Goal: Use online tool/utility: Utilize a website feature to perform a specific function

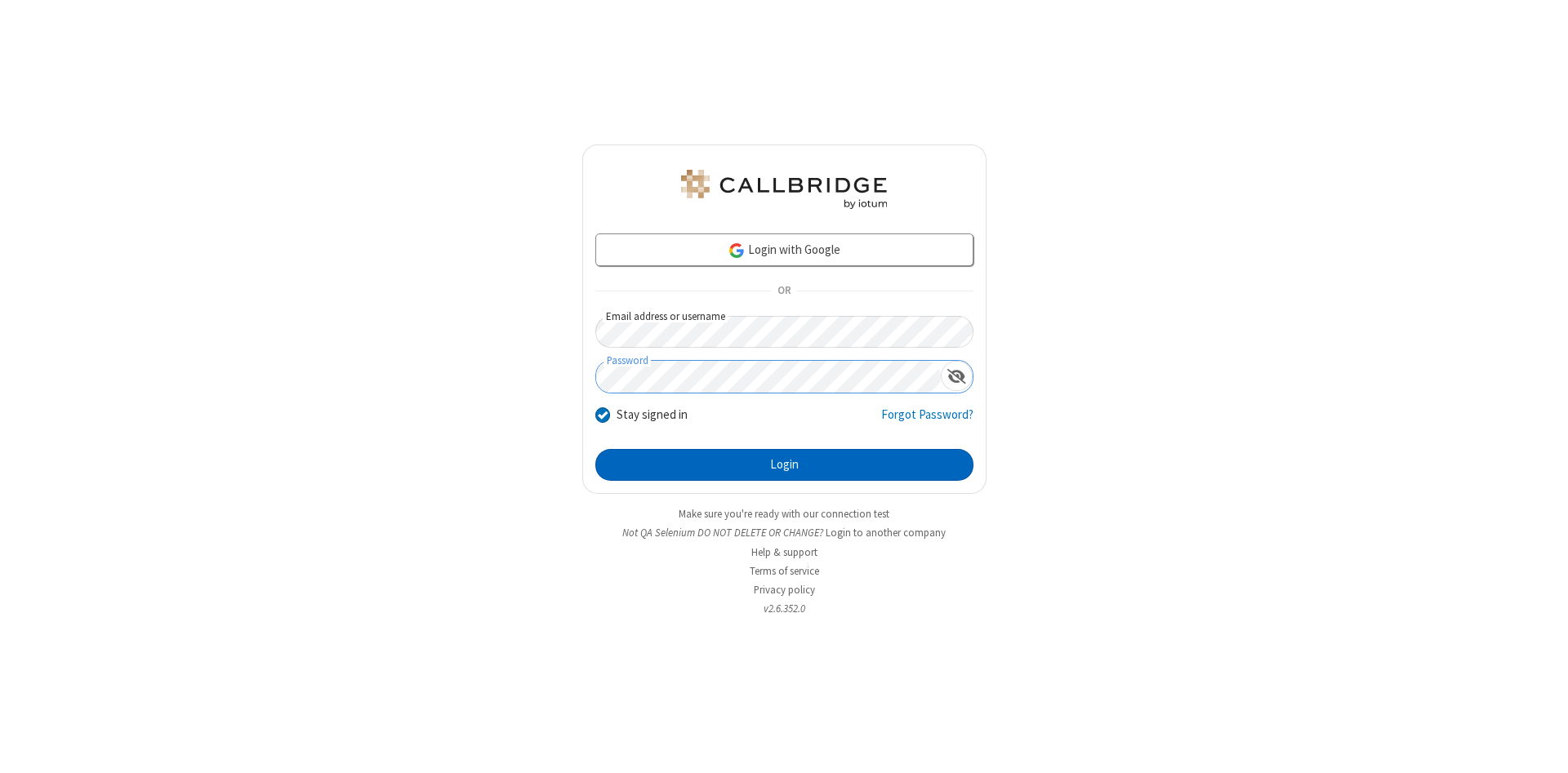
click at [784, 465] on button "Login" at bounding box center [784, 465] width 378 height 33
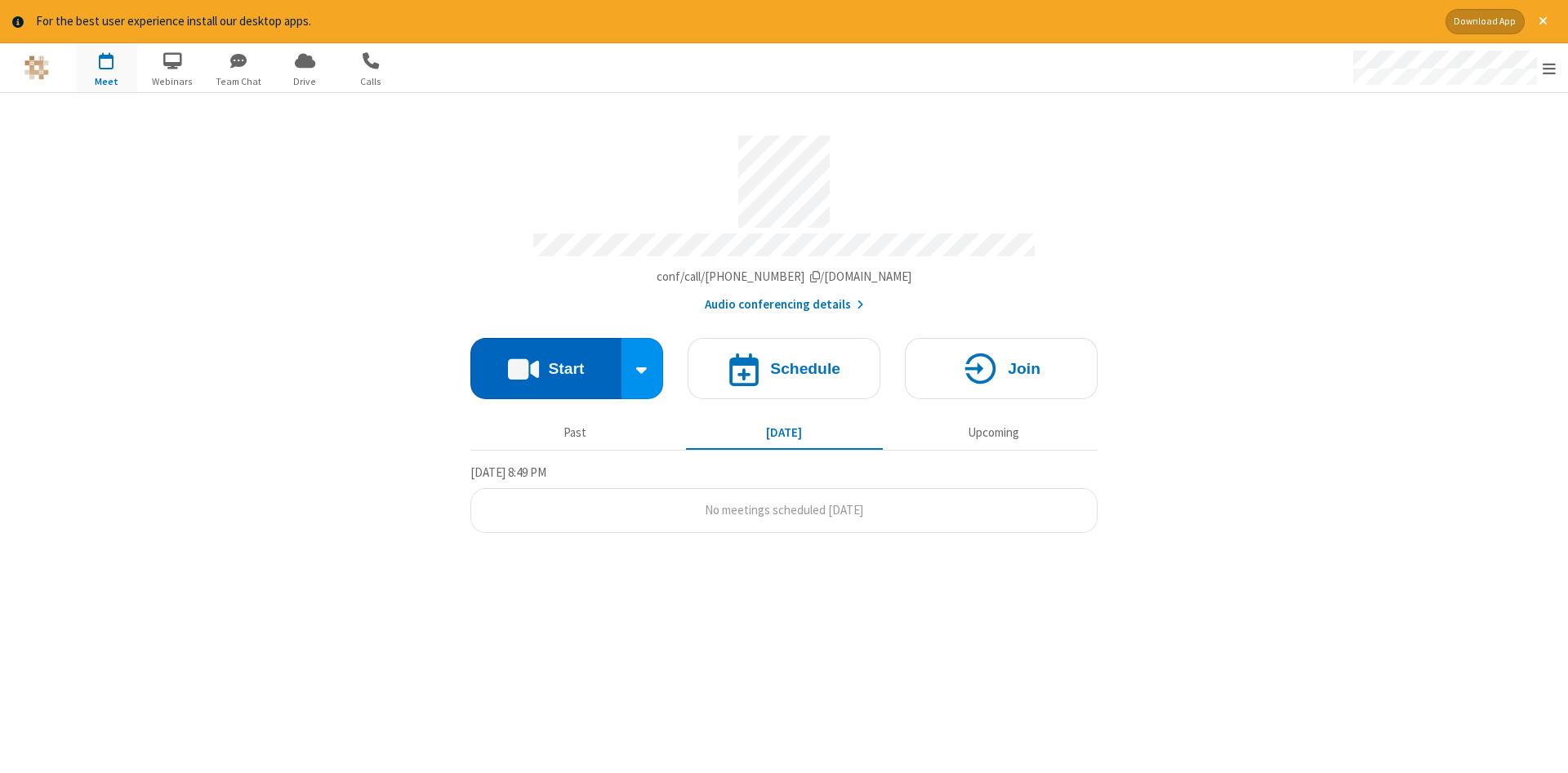
click at [546, 363] on button "Start" at bounding box center [546, 368] width 151 height 62
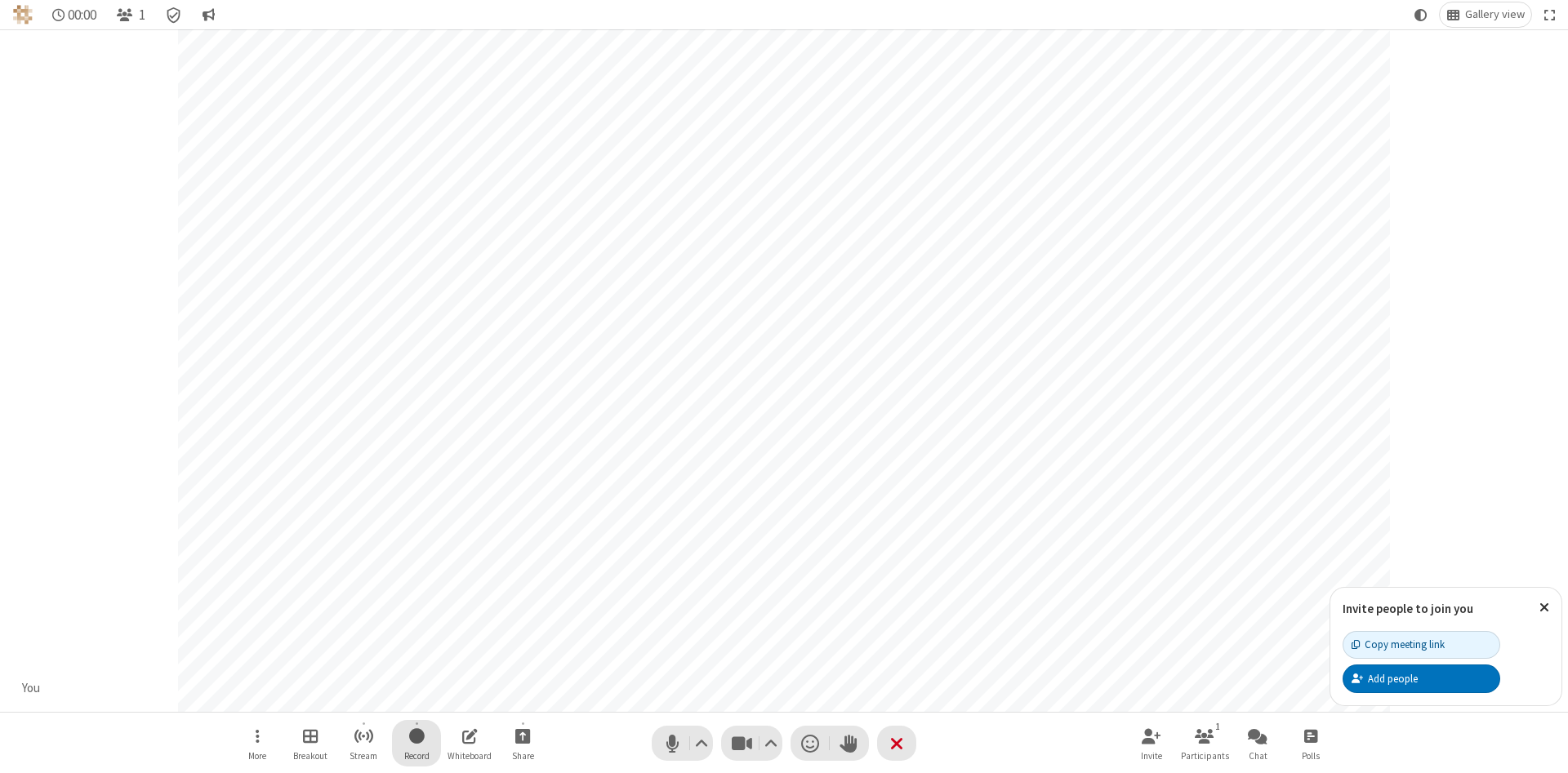
click at [416, 743] on span "Start recording" at bounding box center [417, 736] width 16 height 21
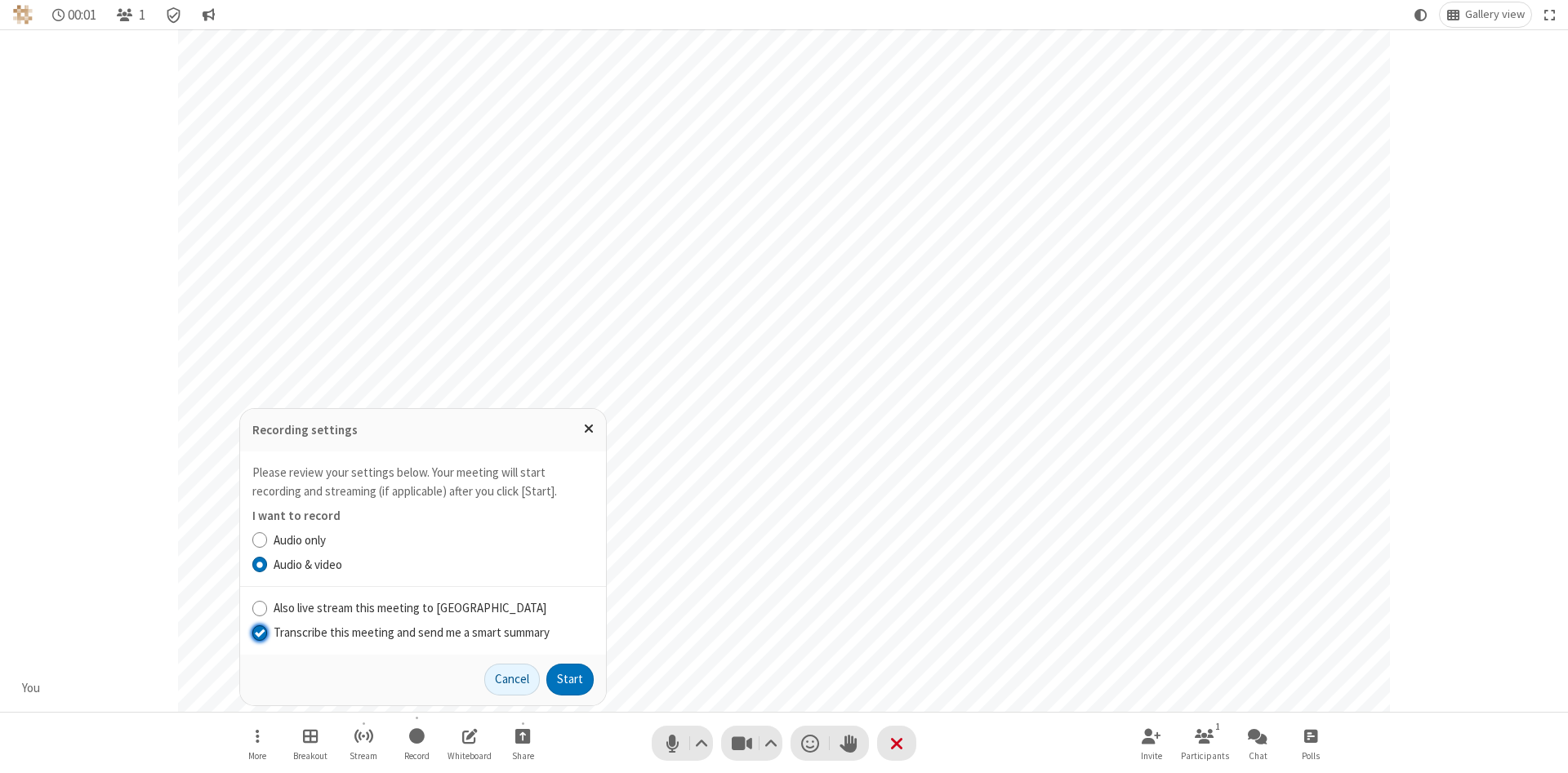
click at [259, 632] on input "Transcribe this meeting and send me a smart summary" at bounding box center [259, 632] width 16 height 17
click at [571, 679] on button "Start" at bounding box center [571, 680] width 48 height 33
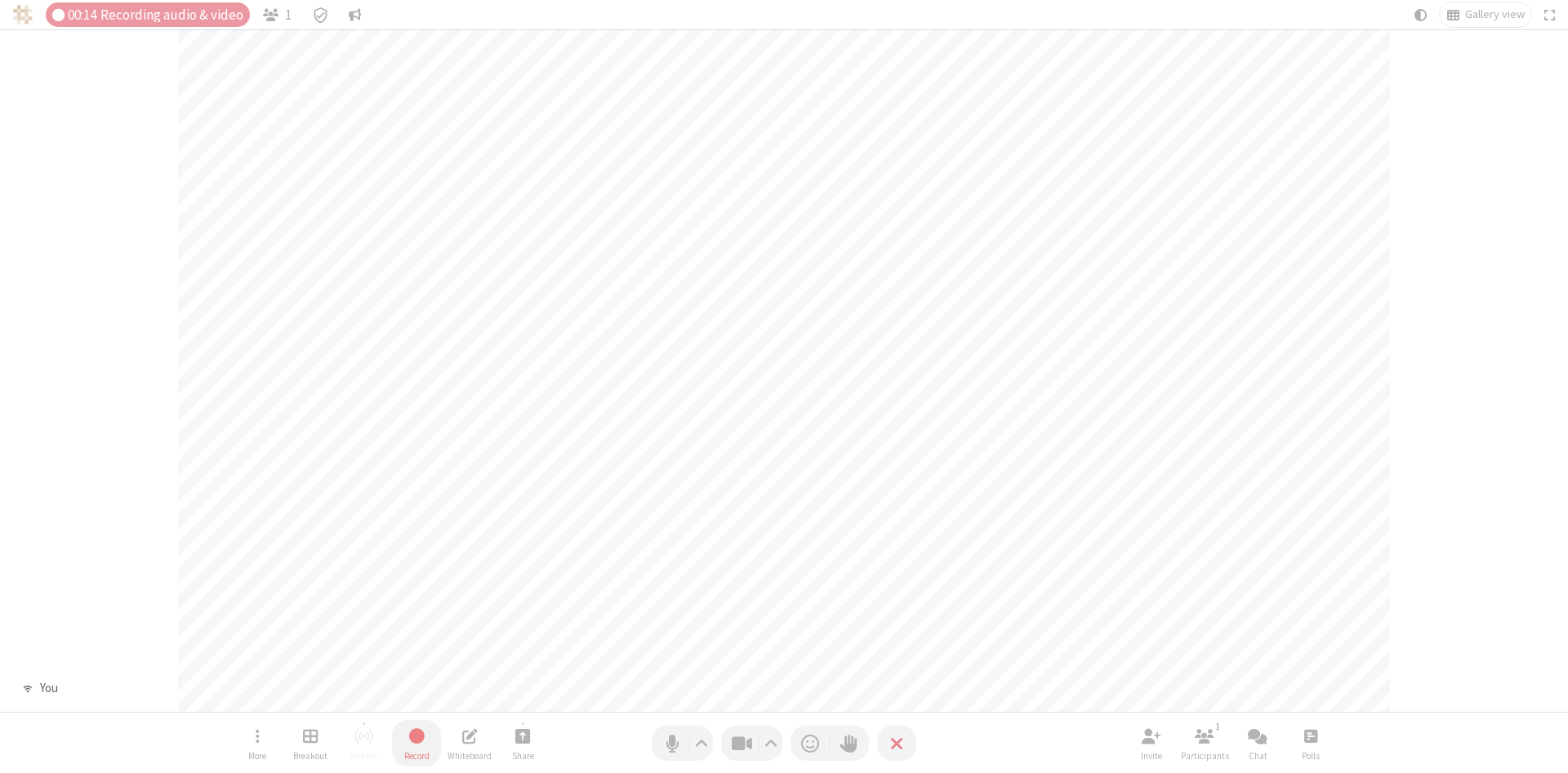
click at [416, 743] on span "Stop recording" at bounding box center [416, 737] width 19 height 21
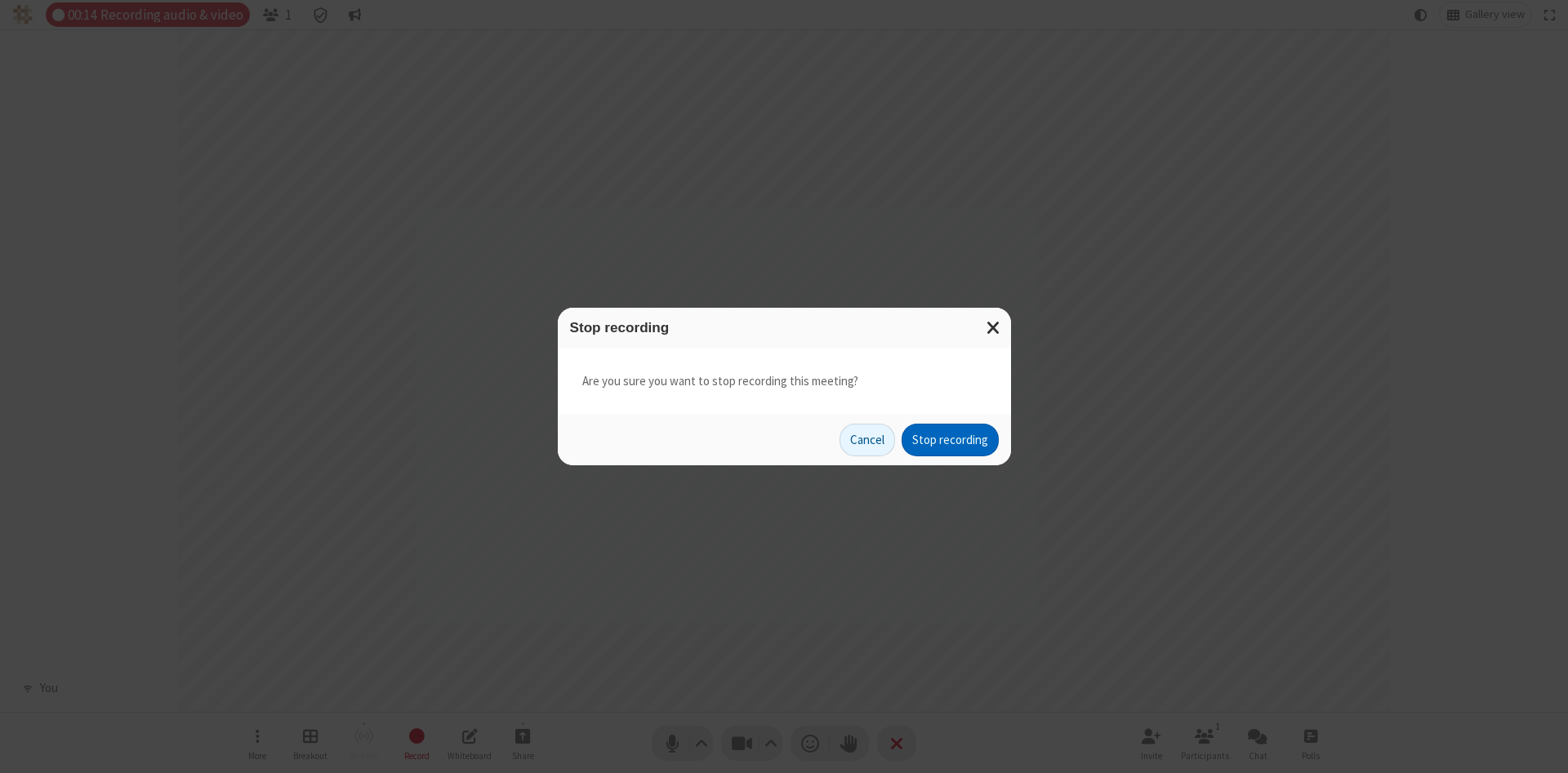
click at [950, 440] on button "Stop recording" at bounding box center [951, 440] width 97 height 33
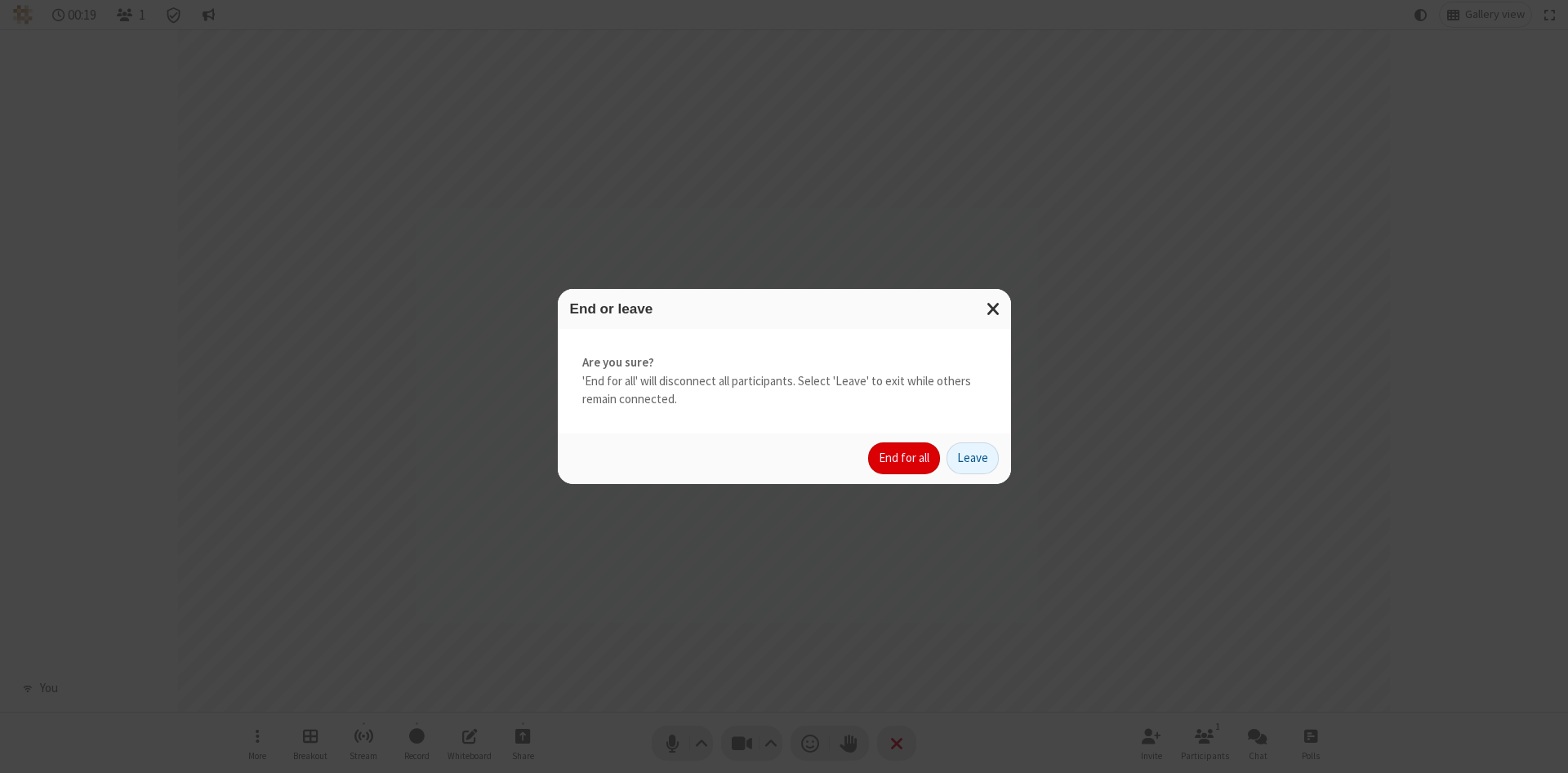
click at [905, 458] on button "End for all" at bounding box center [905, 459] width 72 height 33
